Goal: Task Accomplishment & Management: Manage account settings

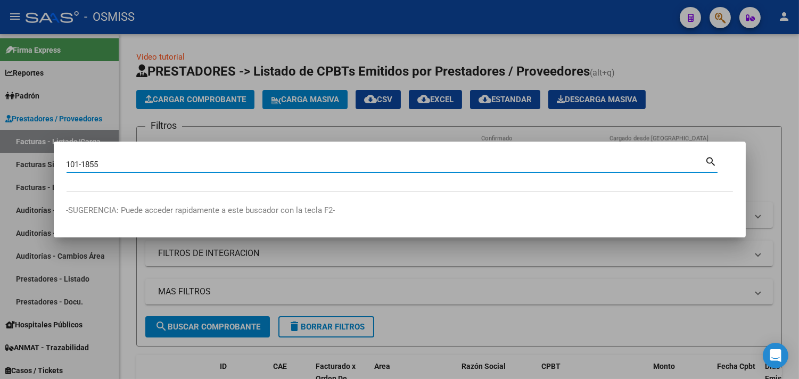
type input "101-1855"
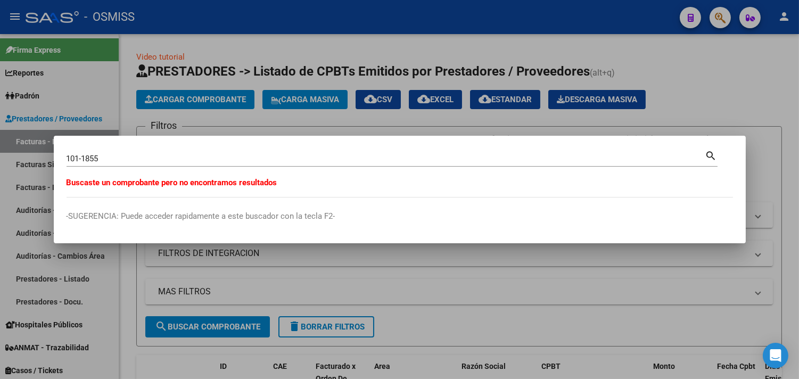
click at [135, 126] on div at bounding box center [399, 189] width 799 height 379
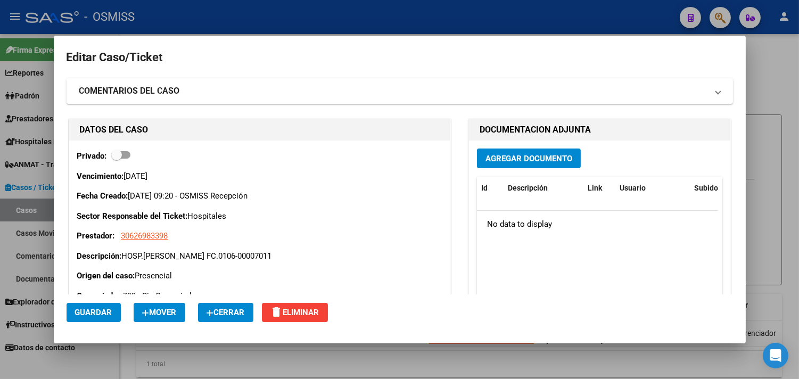
click at [236, 316] on span "Cerrar" at bounding box center [226, 313] width 38 height 10
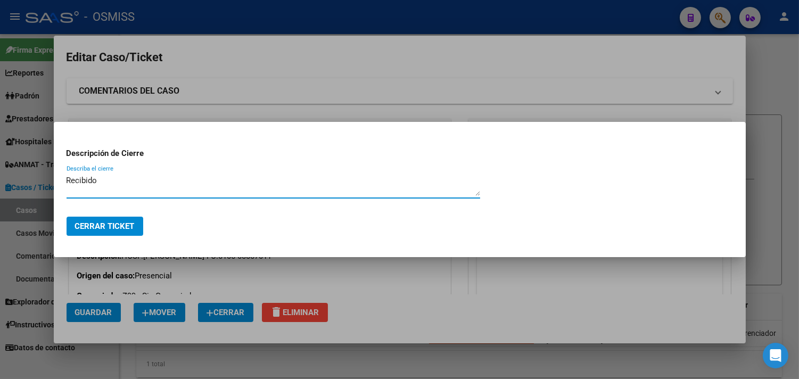
type textarea "Recibido"
click at [127, 228] on span "Cerrar Ticket" at bounding box center [105, 227] width 60 height 10
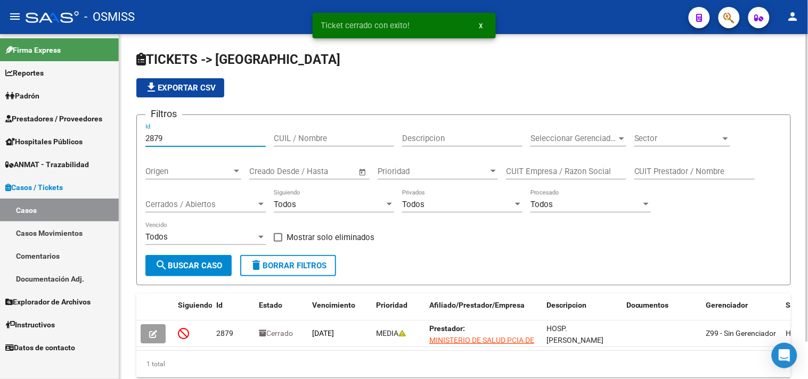
drag, startPoint x: 183, startPoint y: 137, endPoint x: 121, endPoint y: 151, distance: 63.3
click at [103, 134] on mat-sidenav-container "Firma Express Reportes Ingresos Percibidos Análisis de todos los conceptos (his…" at bounding box center [404, 206] width 808 height 345
click at [166, 203] on span "Cerrados / Abiertos" at bounding box center [200, 205] width 111 height 10
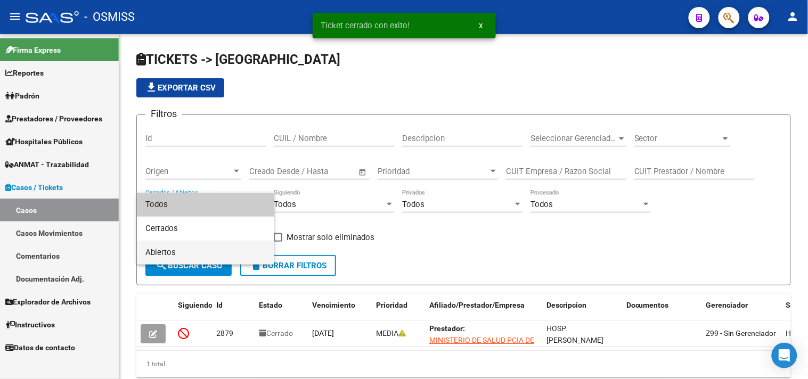
click at [192, 251] on span "Abiertos" at bounding box center [205, 253] width 120 height 24
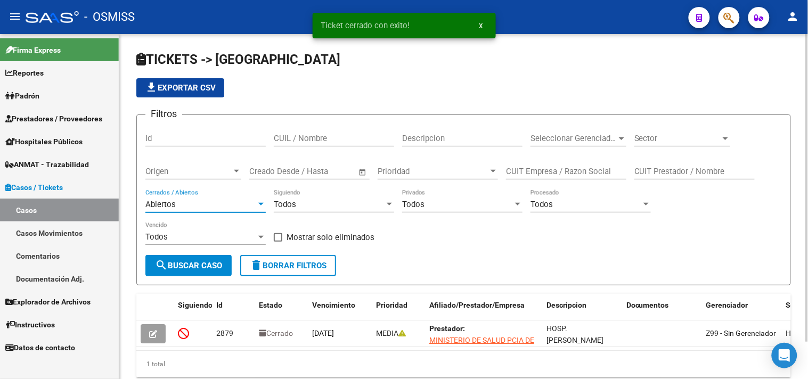
click at [643, 146] on div "Sector Sector" at bounding box center [682, 135] width 96 height 23
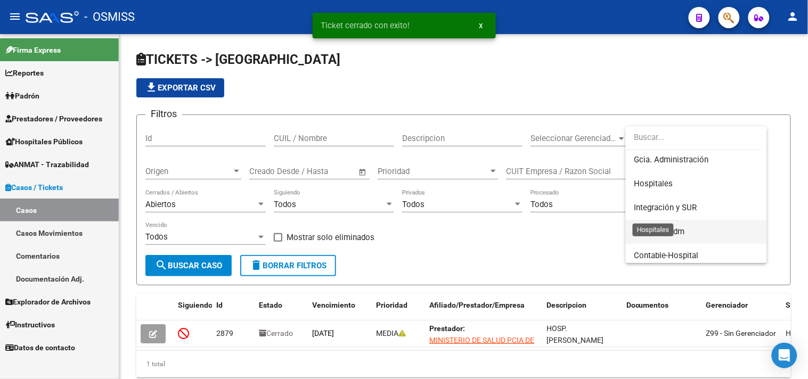
click at [658, 220] on span "Contable-Adm" at bounding box center [696, 232] width 124 height 24
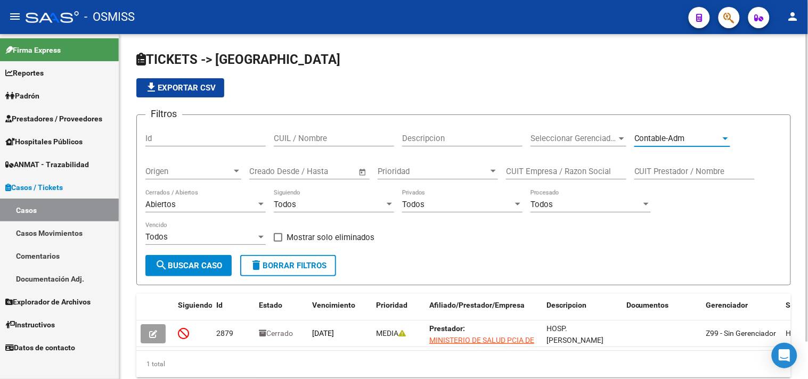
click at [694, 137] on div "Contable-Adm" at bounding box center [677, 139] width 86 height 10
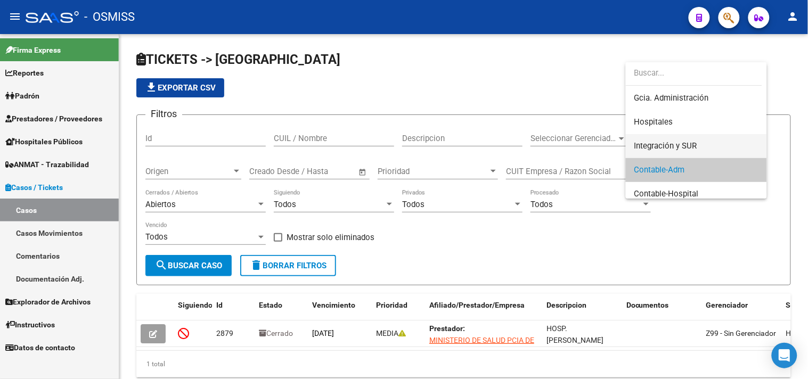
scroll to position [68, 0]
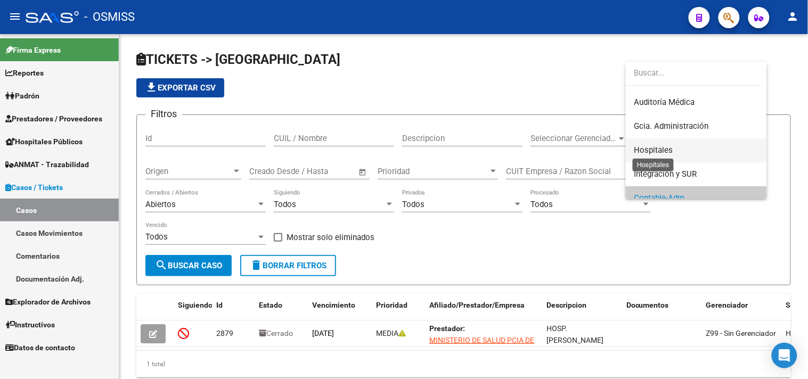
click at [659, 144] on span "Hospitales" at bounding box center [696, 150] width 124 height 24
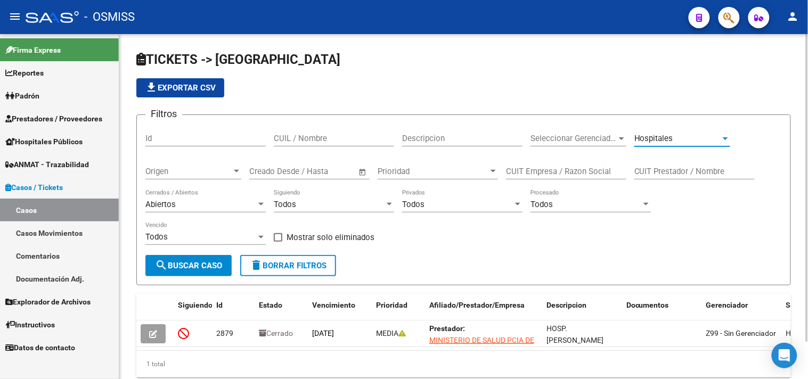
click at [204, 263] on span "search Buscar Caso" at bounding box center [188, 266] width 67 height 10
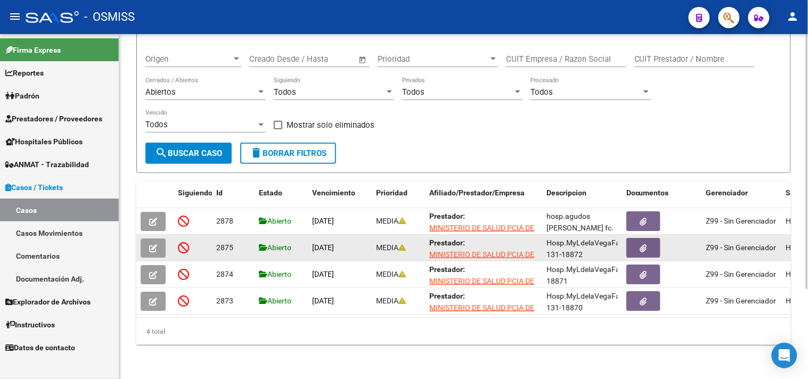
scroll to position [121, 0]
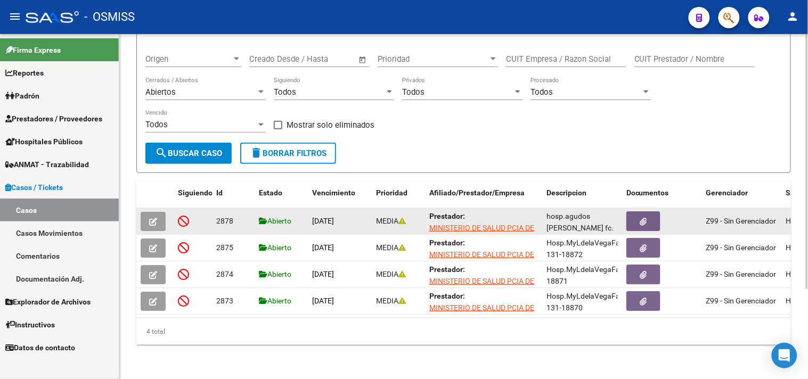
click at [151, 218] on icon "button" at bounding box center [153, 222] width 8 height 8
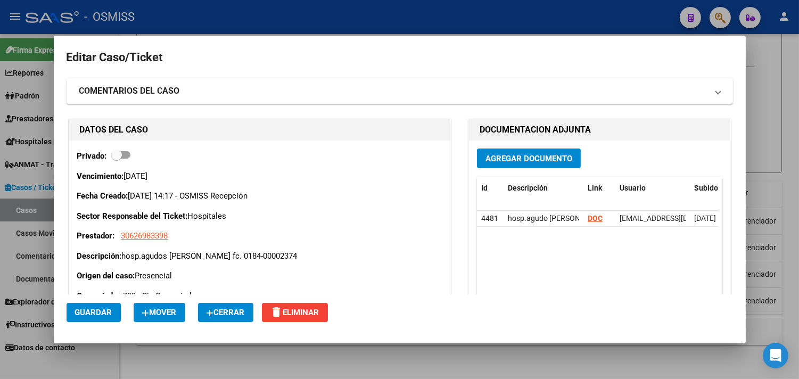
click at [236, 312] on span "Cerrar" at bounding box center [226, 313] width 38 height 10
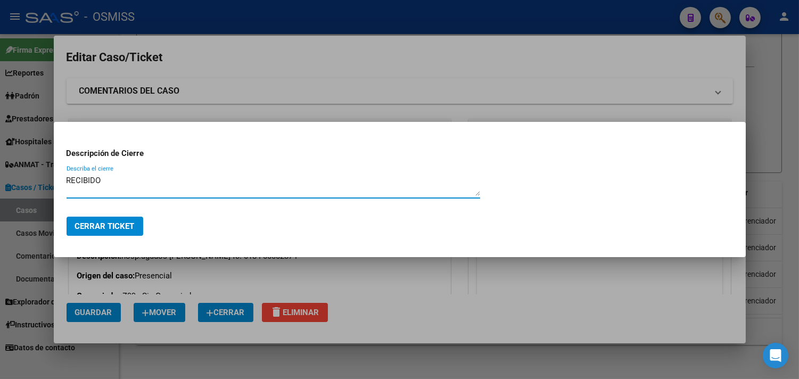
drag, startPoint x: 110, startPoint y: 179, endPoint x: 49, endPoint y: 179, distance: 61.2
click at [49, 179] on div "Editar Caso/Ticket COMENTARIOS DEL CASO Escriba su comentario aquí. Enviar come…" at bounding box center [399, 189] width 799 height 379
type textarea "RECIBIDO"
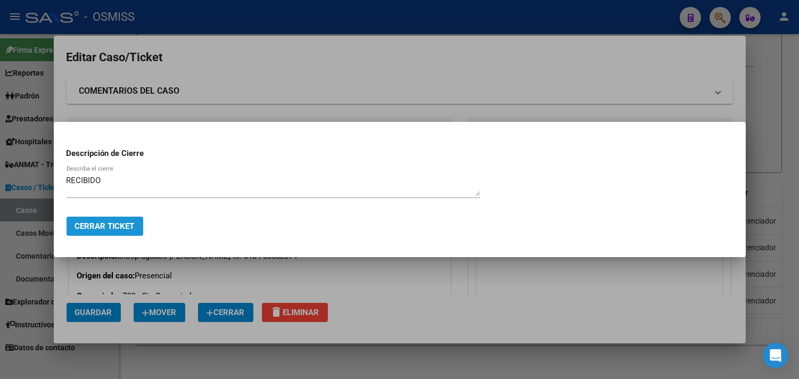
click at [124, 227] on span "Cerrar Ticket" at bounding box center [105, 227] width 60 height 10
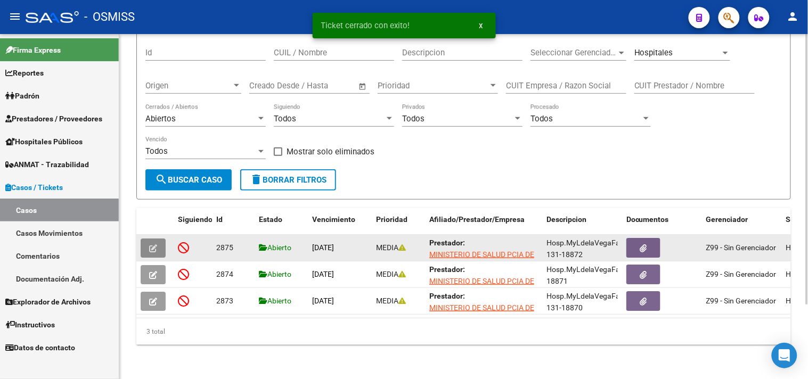
scroll to position [95, 0]
click at [158, 239] on button "button" at bounding box center [153, 248] width 25 height 19
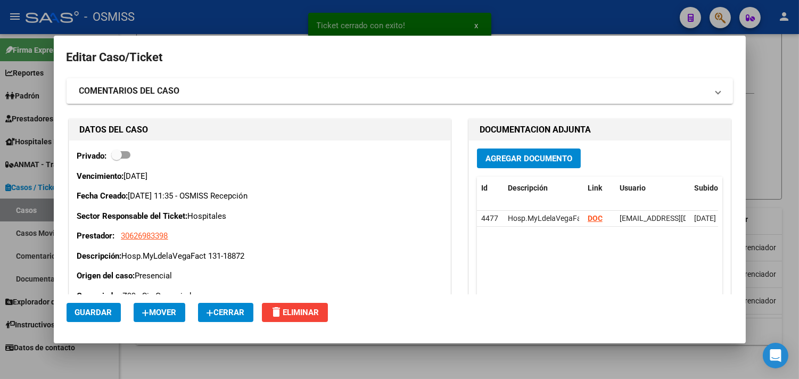
click at [226, 318] on button "Cerrar" at bounding box center [225, 312] width 55 height 19
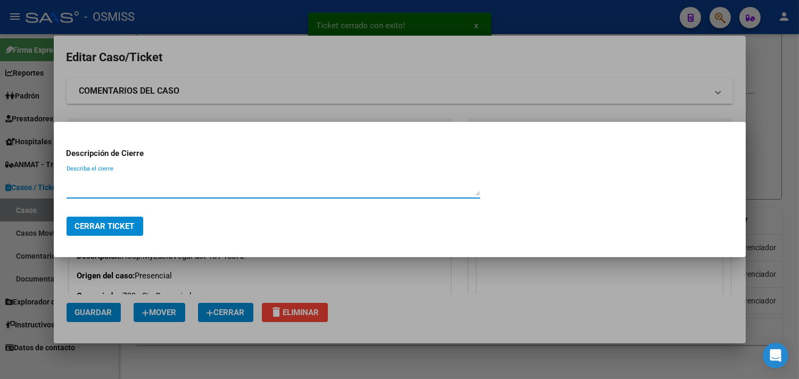
paste textarea "RECIBIDO"
type textarea "RECIBIDO"
click at [119, 230] on span "Cerrar Ticket" at bounding box center [105, 227] width 60 height 10
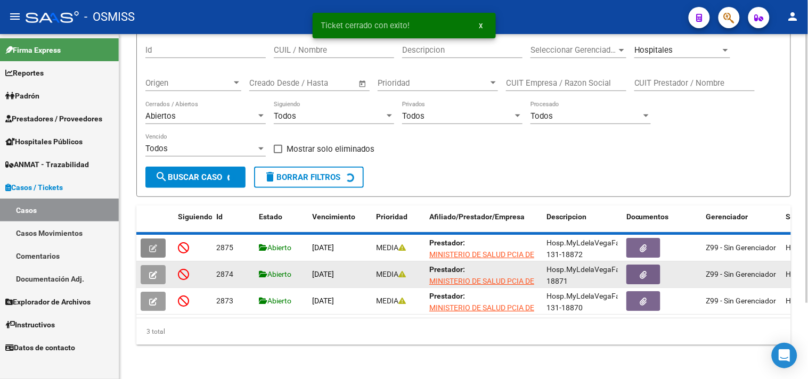
scroll to position [68, 0]
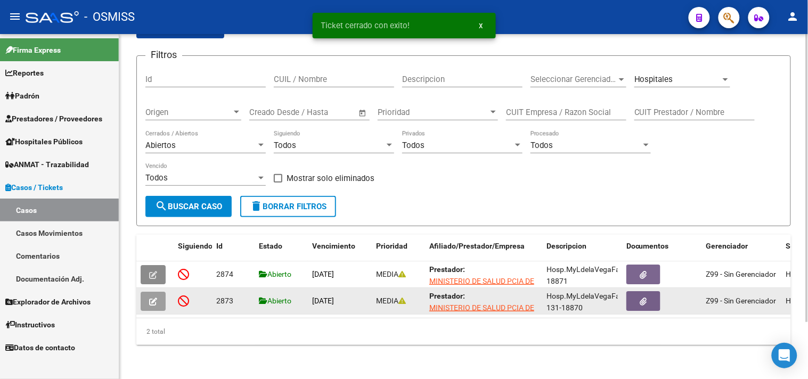
click at [156, 298] on icon "button" at bounding box center [153, 302] width 8 height 8
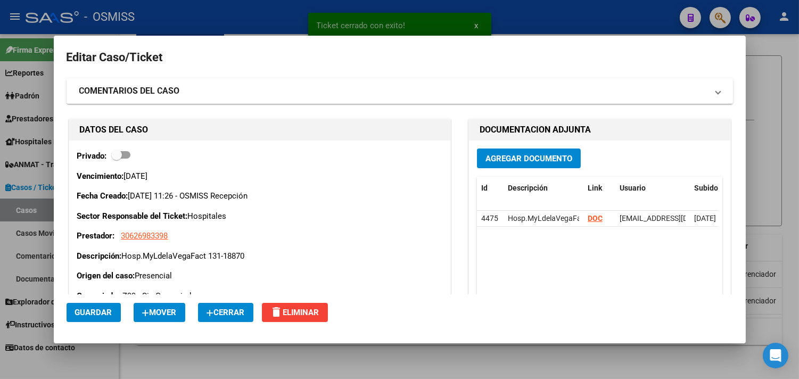
click at [236, 306] on button "Cerrar" at bounding box center [225, 312] width 55 height 19
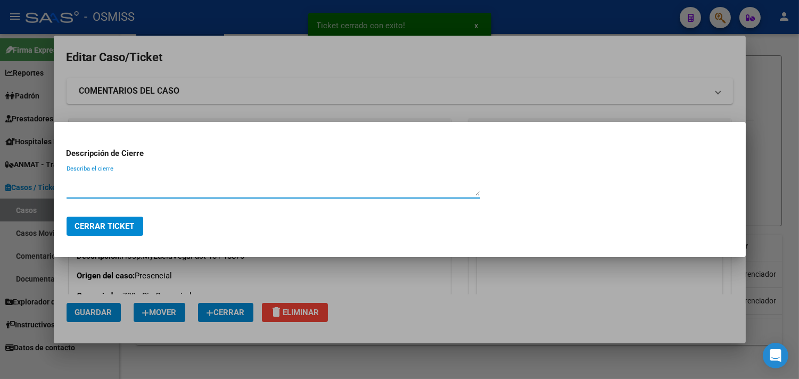
paste textarea "RECIBIDO"
type textarea "RECIBIDO"
click at [127, 230] on span "Cerrar Ticket" at bounding box center [105, 227] width 60 height 10
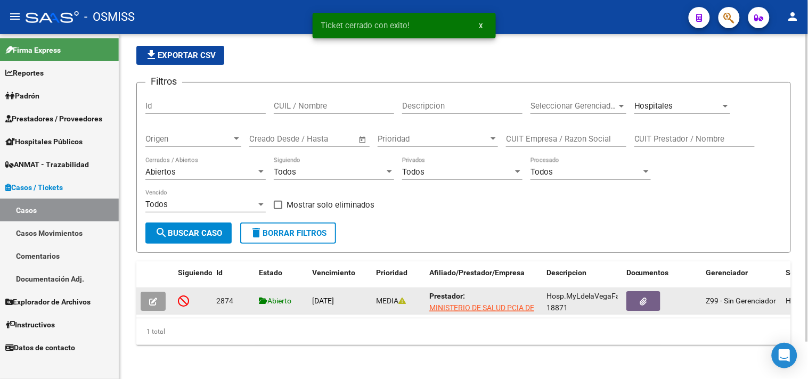
scroll to position [42, 0]
click at [160, 292] on button "button" at bounding box center [153, 301] width 25 height 19
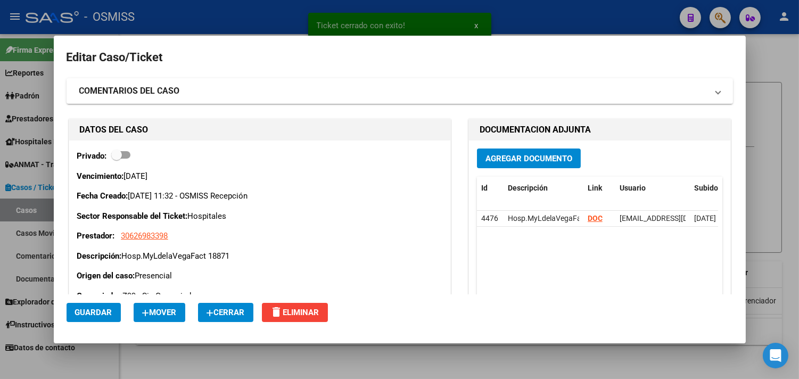
click at [242, 315] on span "Cerrar" at bounding box center [226, 313] width 38 height 10
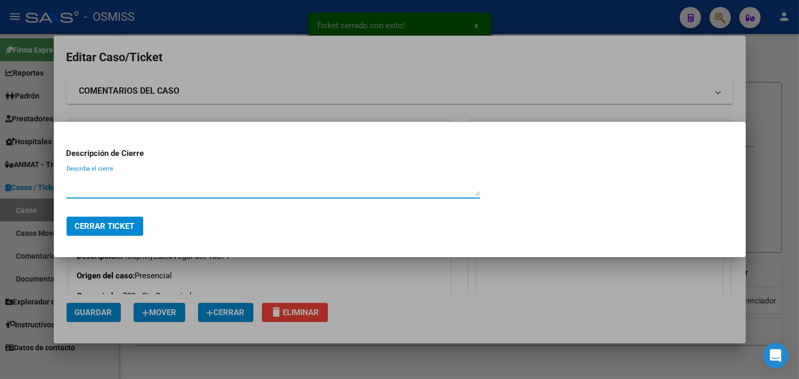
paste textarea "RECIBIDO"
type textarea "RECIBIDO"
click at [118, 223] on span "Cerrar Ticket" at bounding box center [105, 227] width 60 height 10
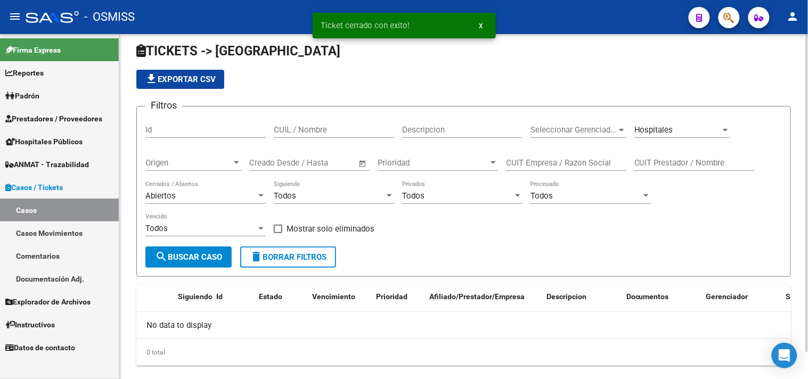
scroll to position [0, 0]
